Goal: Information Seeking & Learning: Learn about a topic

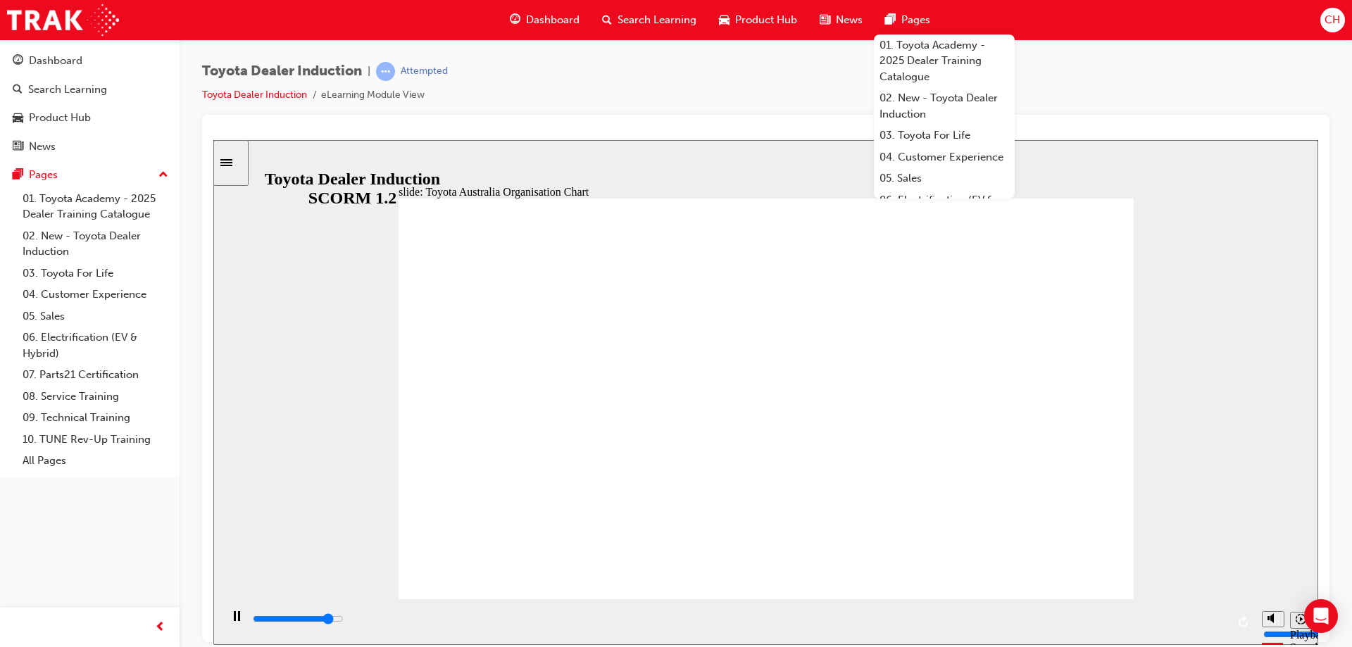
type input "5000"
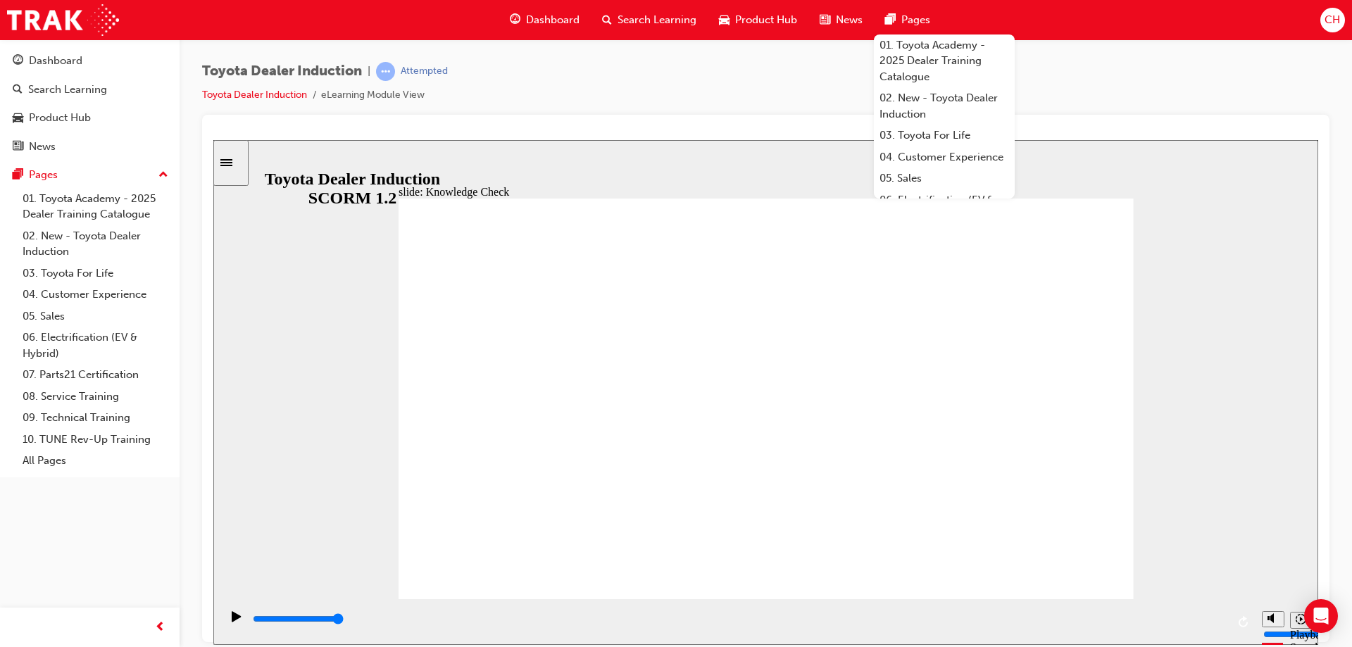
radio input "true"
type input "5000"
radio input "true"
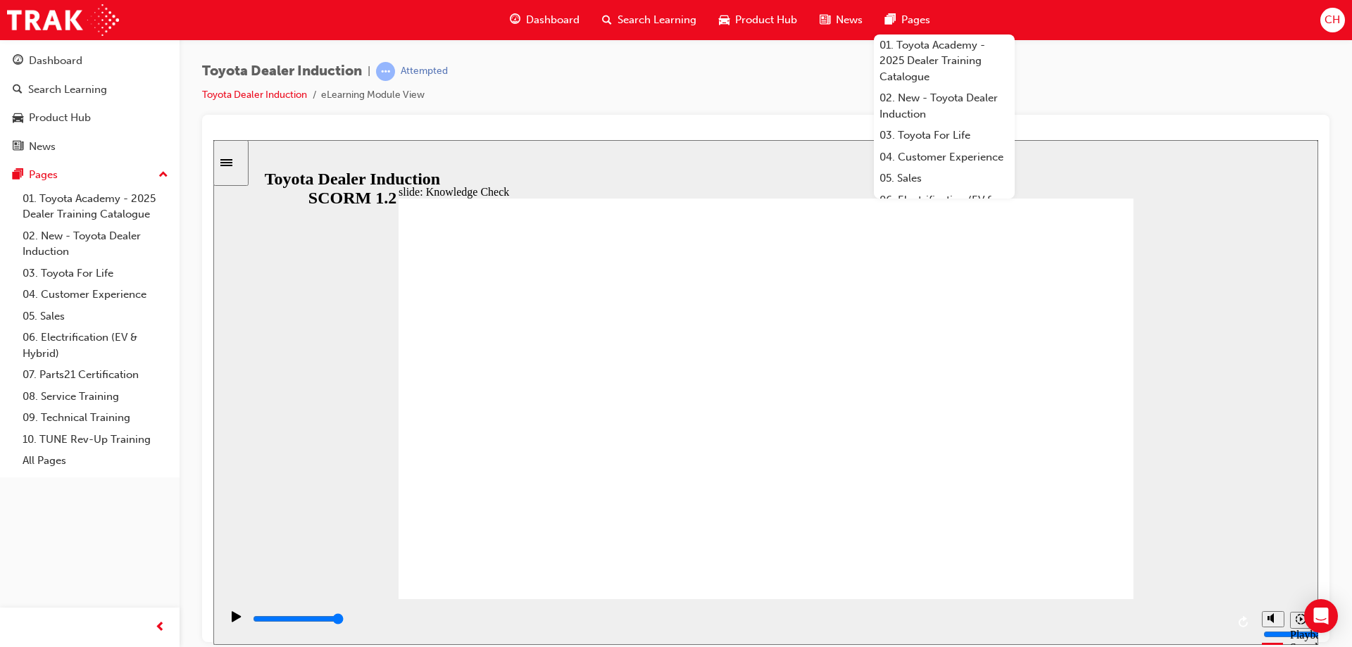
type input "5000"
radio input "true"
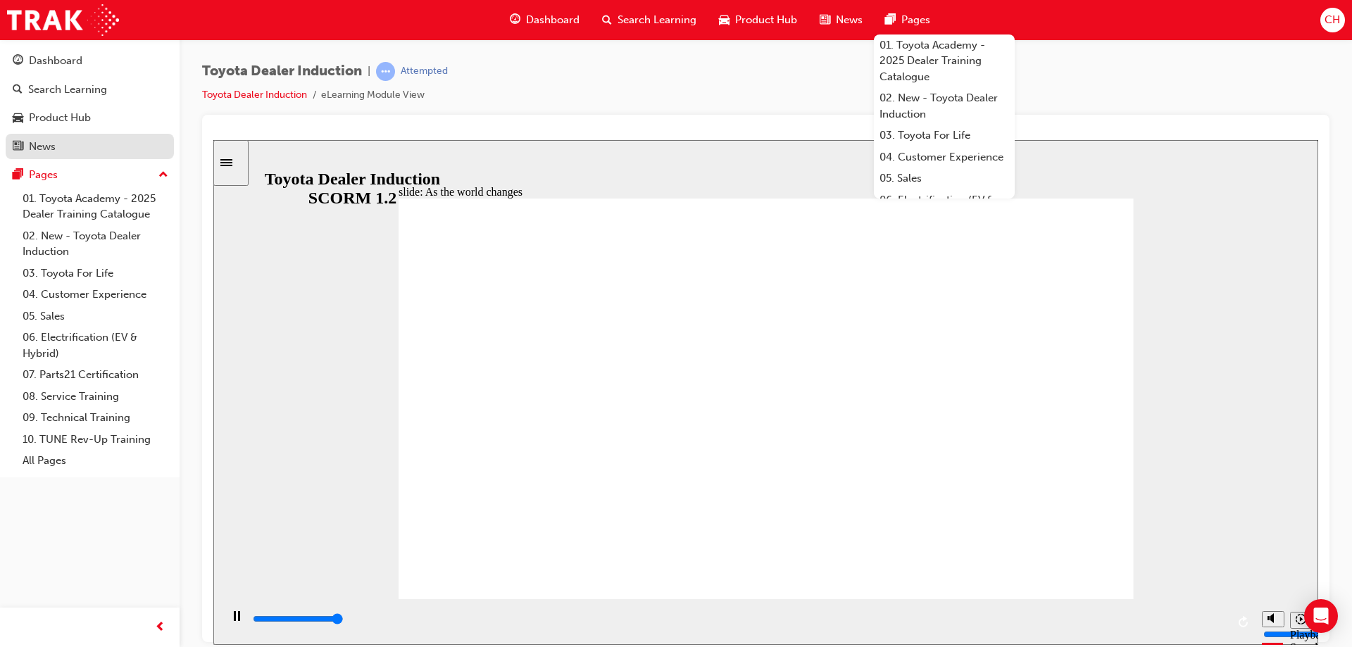
type input "9200"
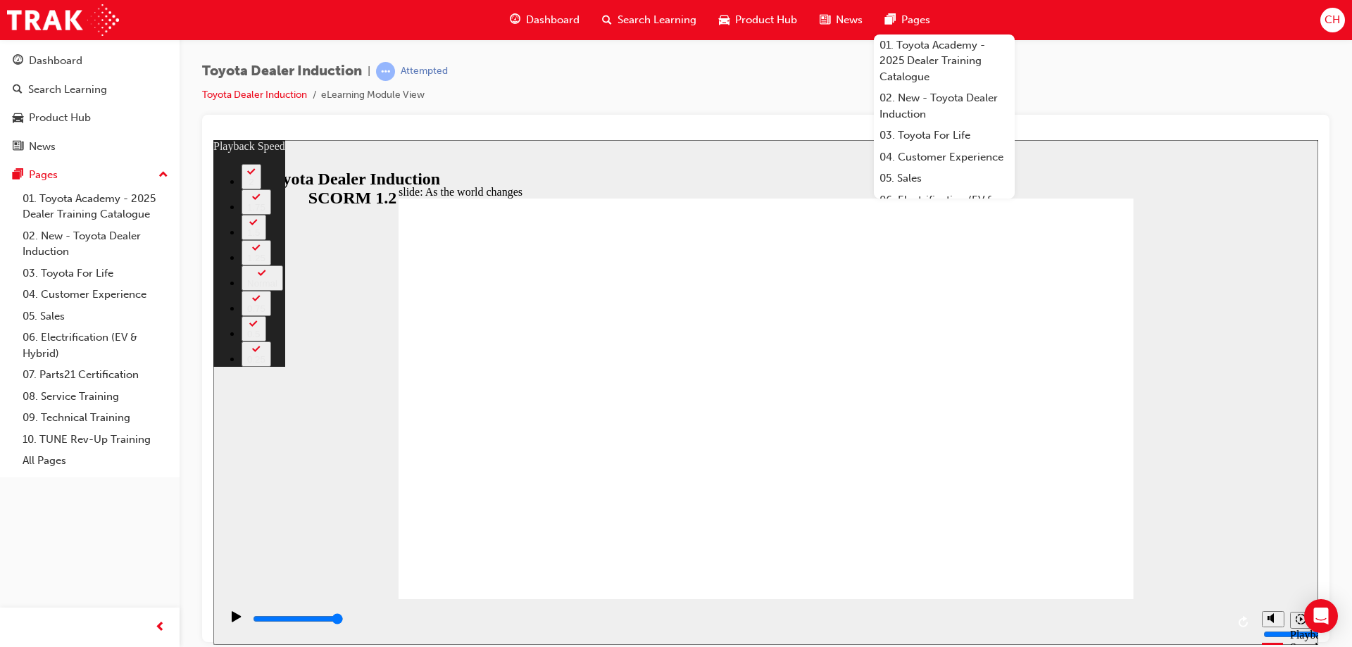
type input "128"
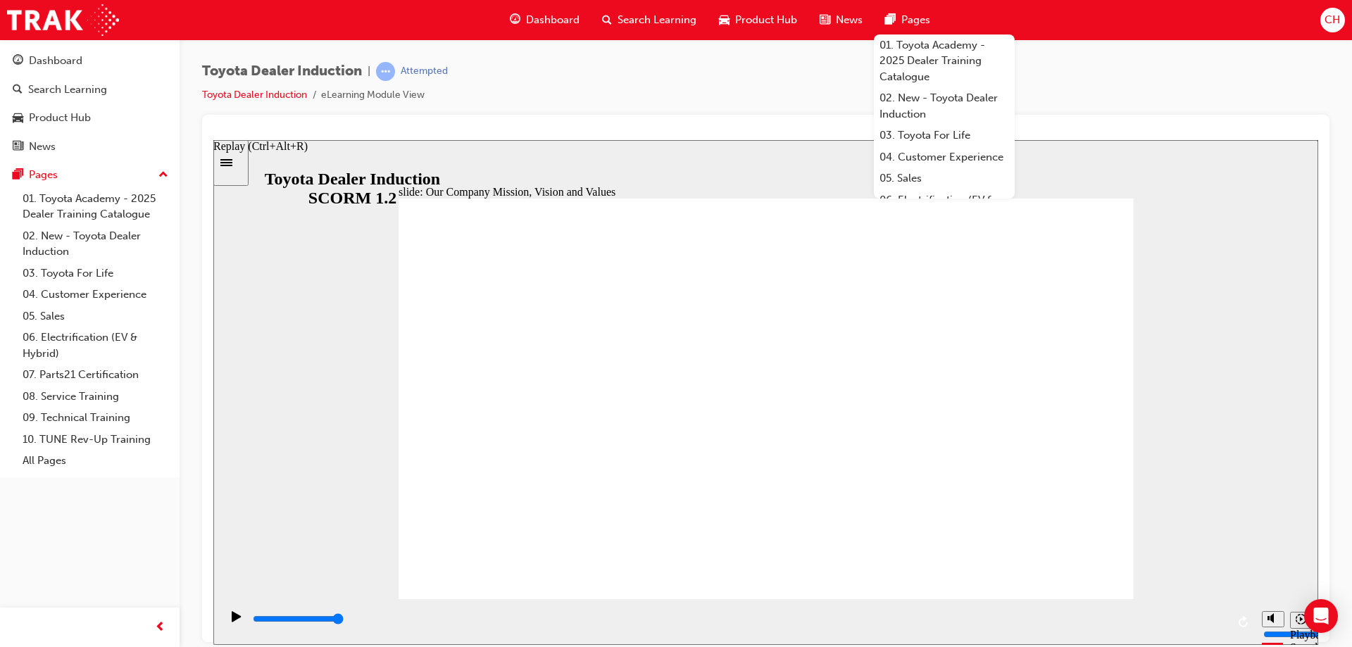
drag, startPoint x: 438, startPoint y: 617, endPoint x: 1252, endPoint y: 630, distance: 813.7
click at [1252, 630] on div "playback controls" at bounding box center [737, 622] width 1035 height 46
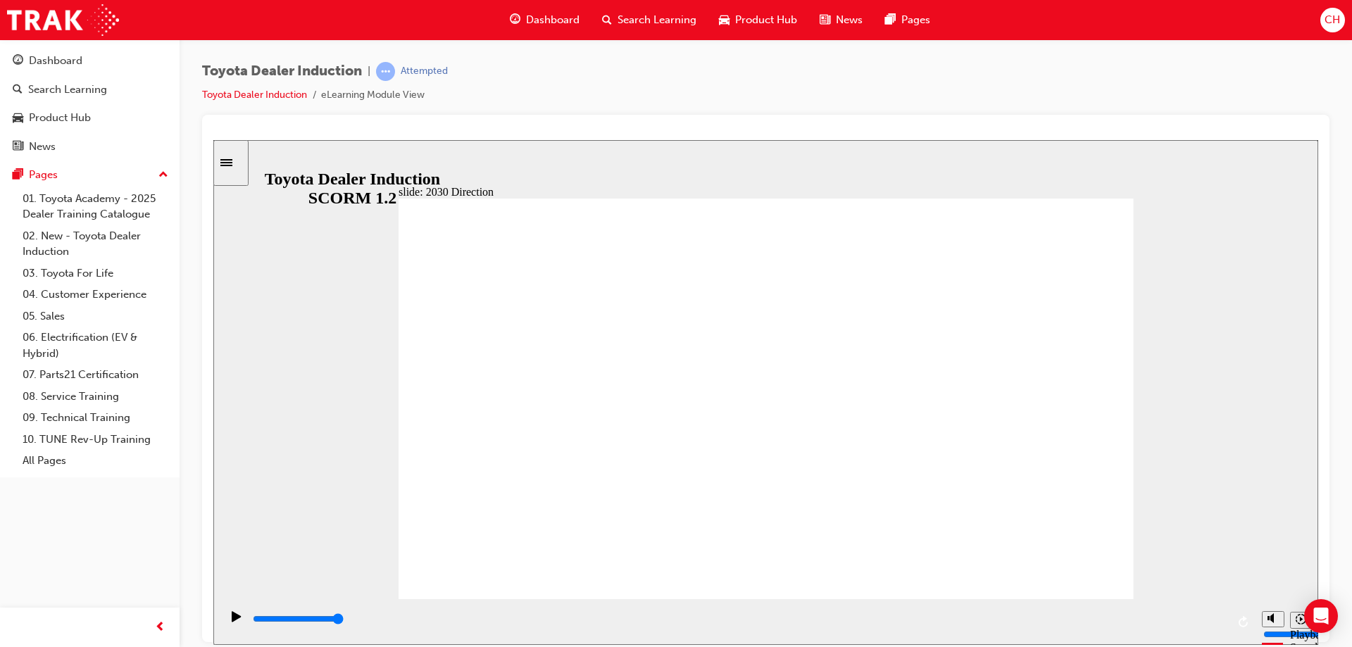
type input "5000"
